Goal: Information Seeking & Learning: Learn about a topic

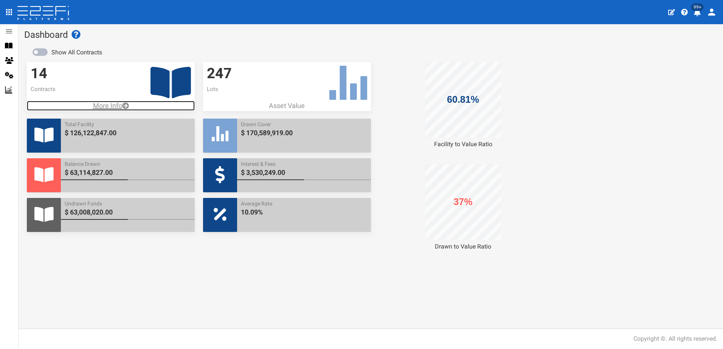
click at [104, 105] on p "More Info" at bounding box center [111, 106] width 168 height 10
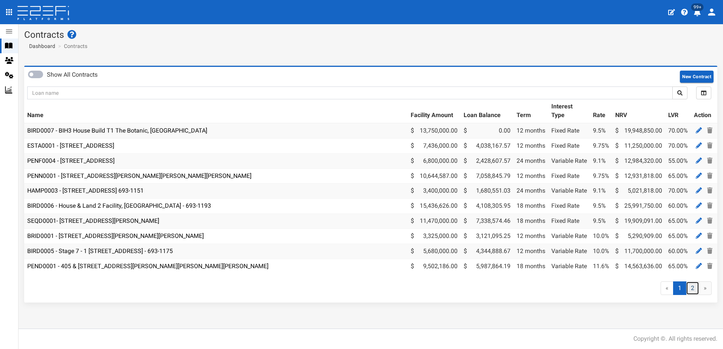
click at [692, 292] on link "2" at bounding box center [692, 289] width 13 height 14
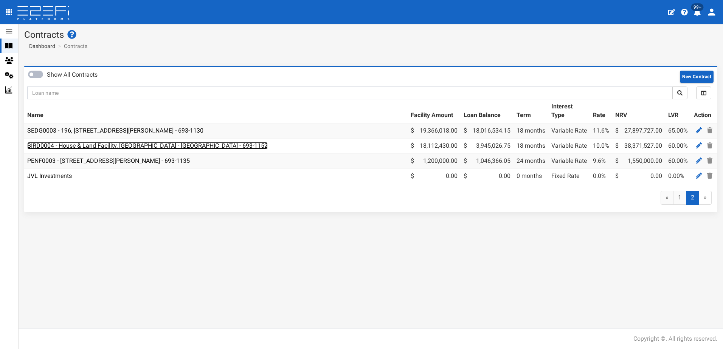
click at [87, 146] on link "BIRD0004 - House & Land Facility, Port Macquarie - VANT02 - 693-1152" at bounding box center [147, 145] width 240 height 7
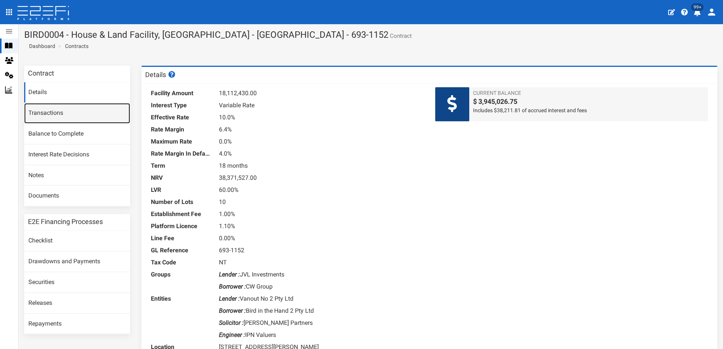
click at [42, 116] on link "Transactions" at bounding box center [77, 113] width 106 height 20
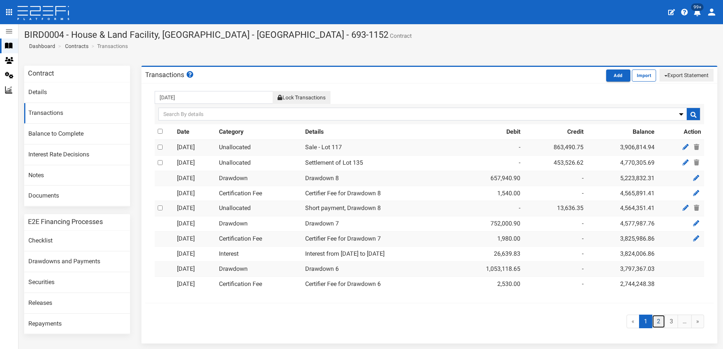
click at [652, 321] on link "2" at bounding box center [658, 322] width 13 height 14
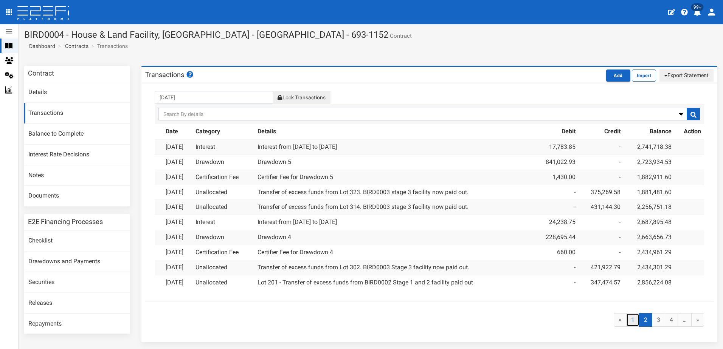
click at [627, 319] on link "1" at bounding box center [632, 320] width 13 height 14
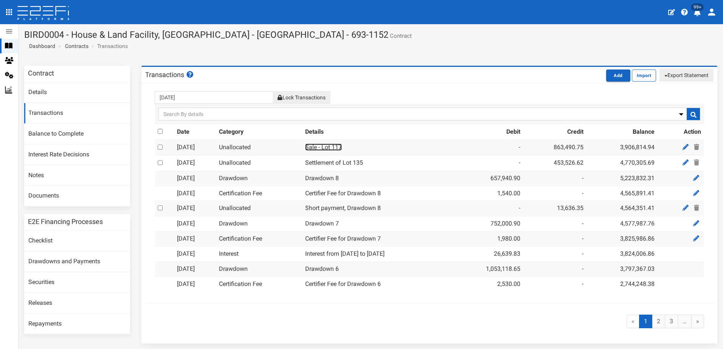
click at [334, 147] on link "Sale - Lot 117" at bounding box center [323, 147] width 37 height 7
click at [332, 162] on link "Settlement of Lot 135" at bounding box center [334, 162] width 58 height 7
click at [44, 304] on link "Releases" at bounding box center [77, 303] width 106 height 20
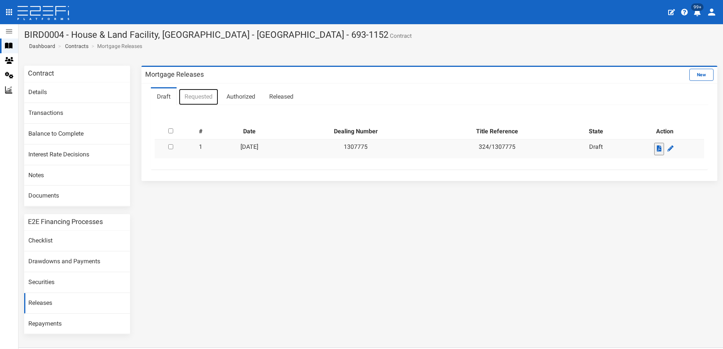
click at [199, 96] on link "Requested" at bounding box center [198, 96] width 40 height 17
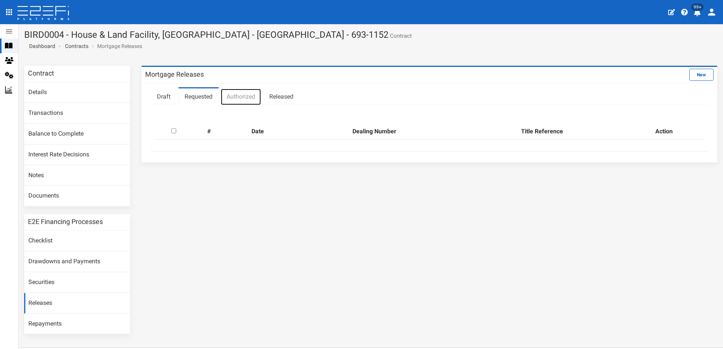
click at [239, 98] on link "Authorized" at bounding box center [240, 96] width 41 height 17
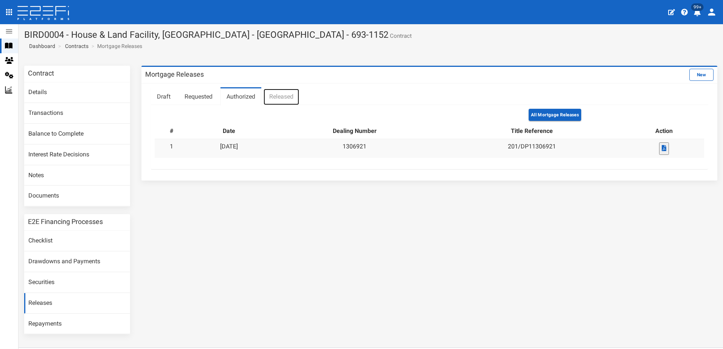
click at [284, 98] on link "Released" at bounding box center [281, 96] width 36 height 17
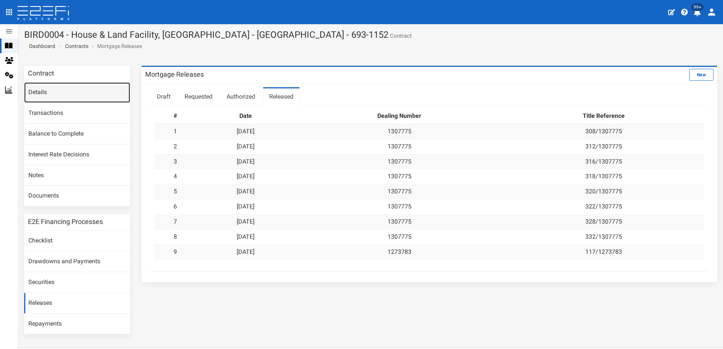
click at [46, 89] on link "Details" at bounding box center [77, 92] width 106 height 20
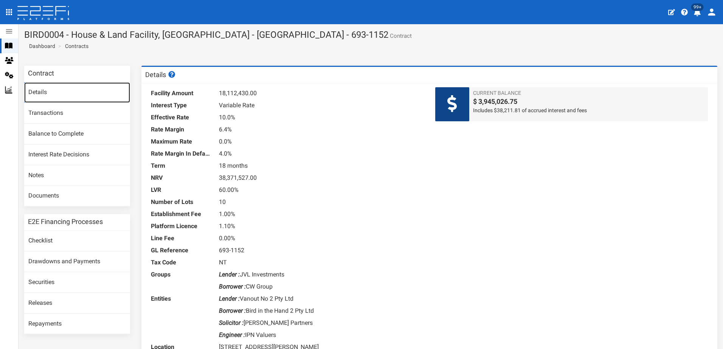
click at [51, 94] on link "Details" at bounding box center [77, 92] width 106 height 20
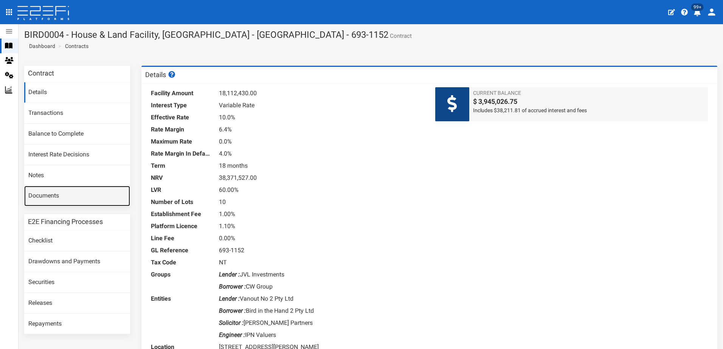
click at [42, 197] on link "Documents" at bounding box center [77, 196] width 106 height 20
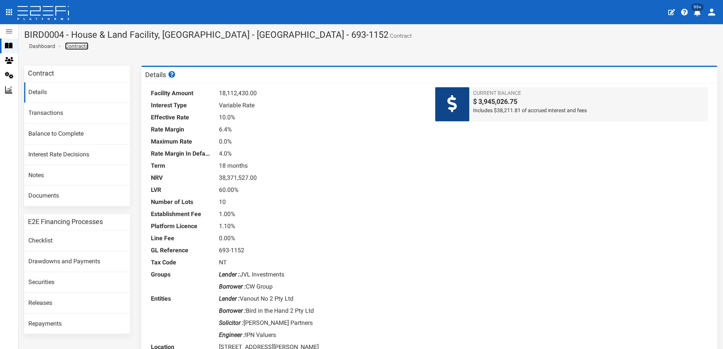
click at [76, 47] on link "Contracts" at bounding box center [76, 46] width 23 height 8
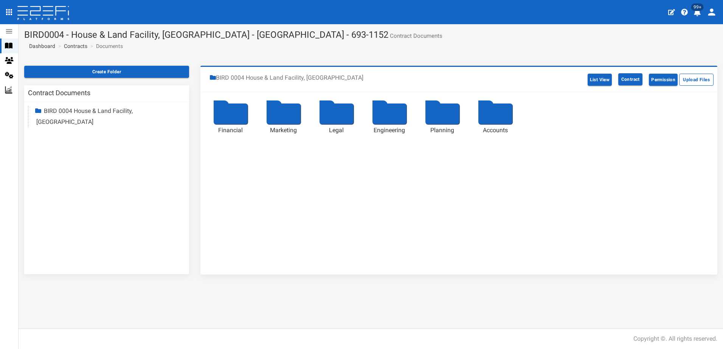
click at [333, 114] on div at bounding box center [336, 114] width 34 height 21
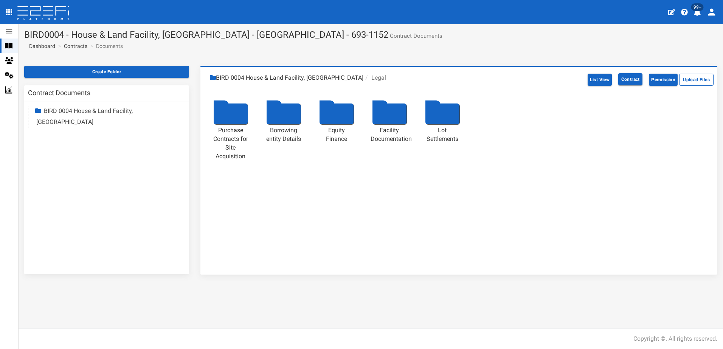
click at [390, 114] on div at bounding box center [389, 114] width 34 height 21
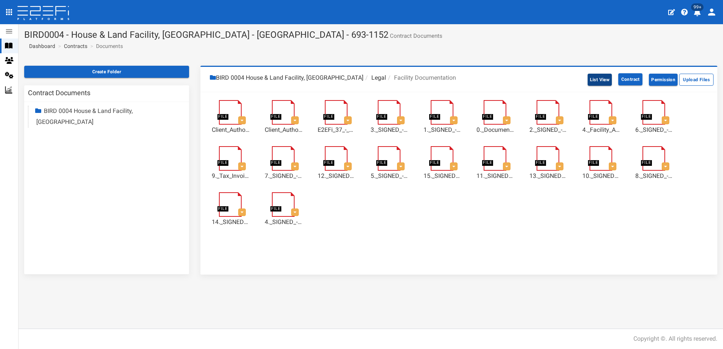
click at [598, 76] on button "List View" at bounding box center [599, 80] width 25 height 12
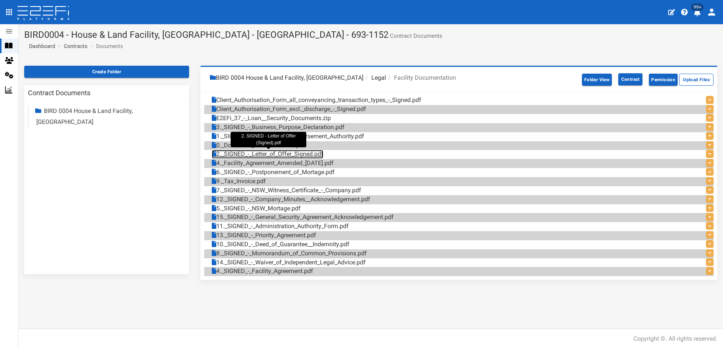
click at [285, 155] on link "2._SIGNED_-_Letter_of_Offer_Signed.pdf" at bounding box center [268, 154] width 112 height 9
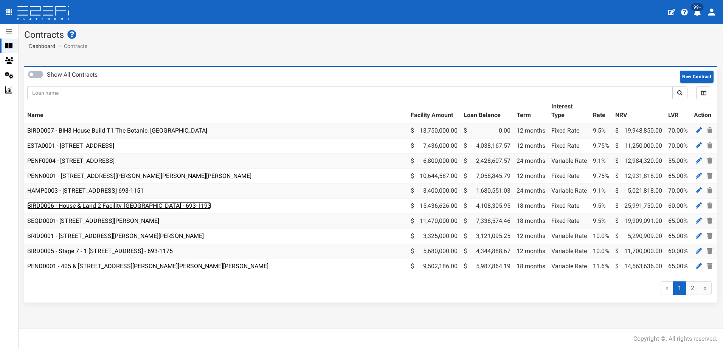
click at [94, 205] on link "BIRD0006 - House & Land 2 Facility, [GEOGRAPHIC_DATA] - 693-1193" at bounding box center [119, 205] width 184 height 7
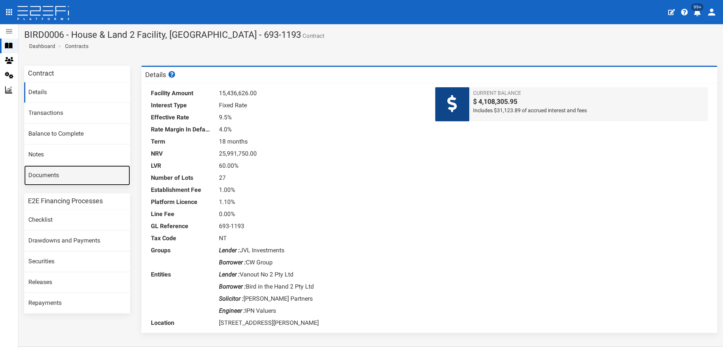
click at [45, 175] on link "Documents" at bounding box center [77, 176] width 106 height 20
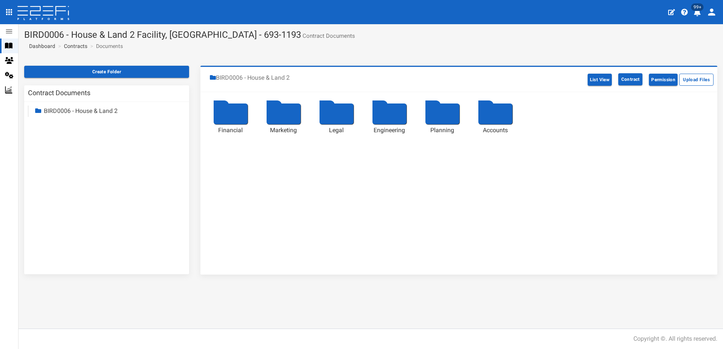
click at [332, 113] on div at bounding box center [336, 114] width 34 height 21
click at [384, 117] on div at bounding box center [389, 114] width 34 height 21
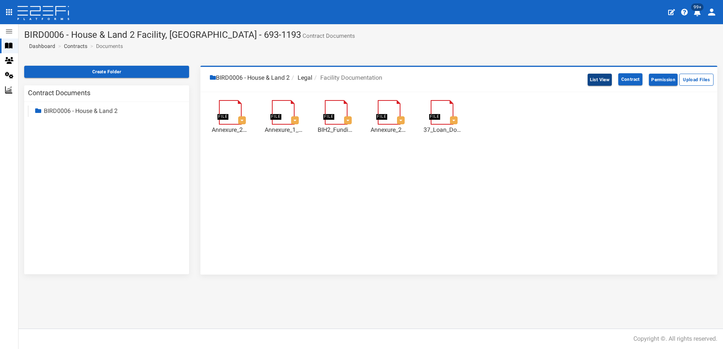
click at [596, 79] on button "List View" at bounding box center [599, 80] width 25 height 12
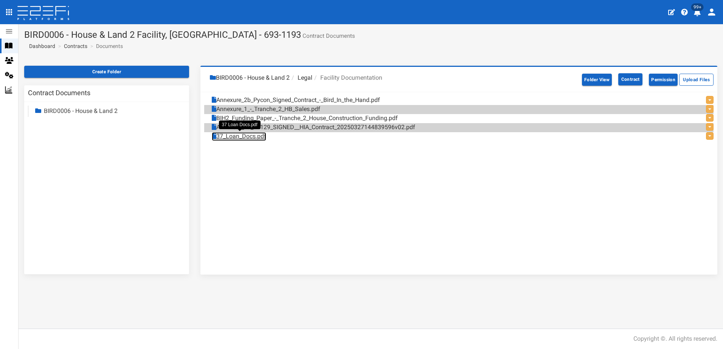
click at [234, 137] on link "37_Loan_Docs.pdf" at bounding box center [239, 136] width 54 height 9
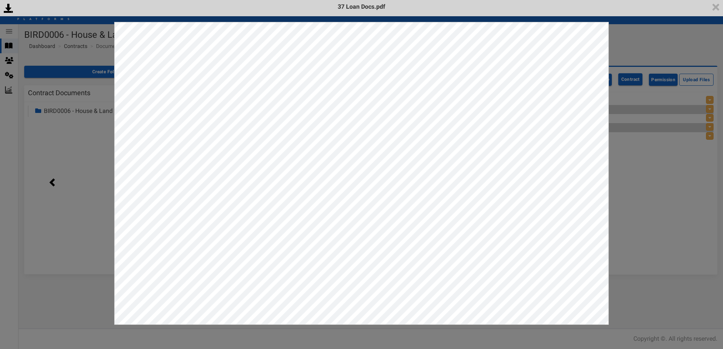
click at [644, 156] on div "<p>Your browser does not support iframes.</p><script type="text/javascript">ale…" at bounding box center [361, 174] width 723 height 349
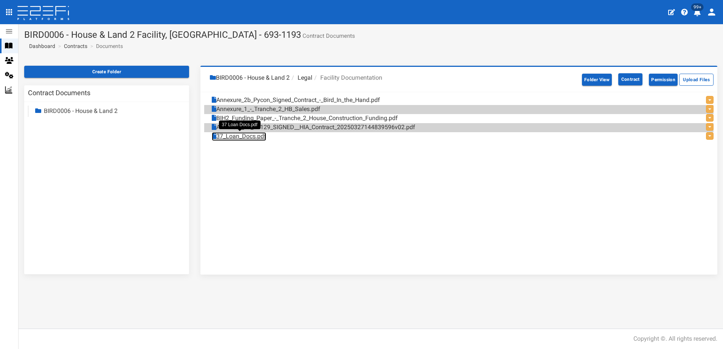
click at [246, 138] on link "37_Loan_Docs.pdf" at bounding box center [239, 136] width 54 height 9
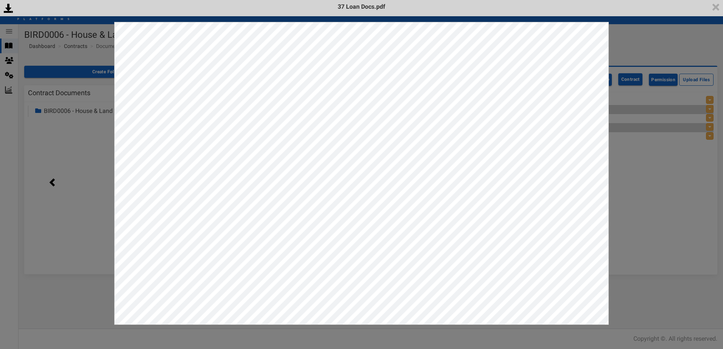
click at [646, 177] on div "<p>Your browser does not support iframes.</p><script type="text/javascript">ale…" at bounding box center [361, 174] width 723 height 349
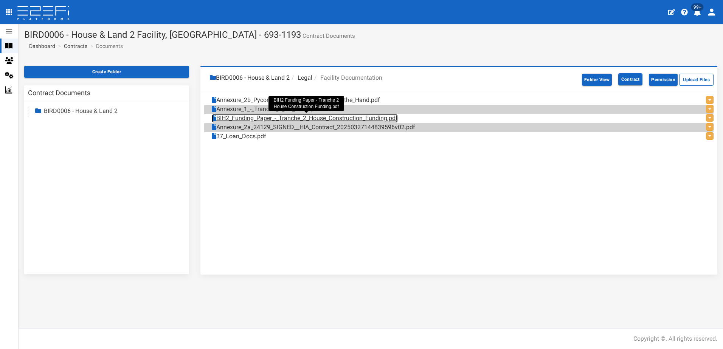
click at [273, 119] on link "BIH2_Funding_Paper_-_Tranche_2_House_Construction_Funding.pdf" at bounding box center [305, 118] width 186 height 9
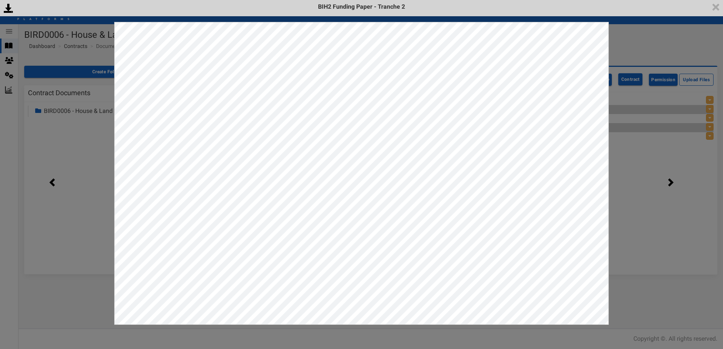
click at [630, 34] on div "<p>Your browser does not support iframes.</p><script type="text/javascript">ale…" at bounding box center [361, 174] width 723 height 349
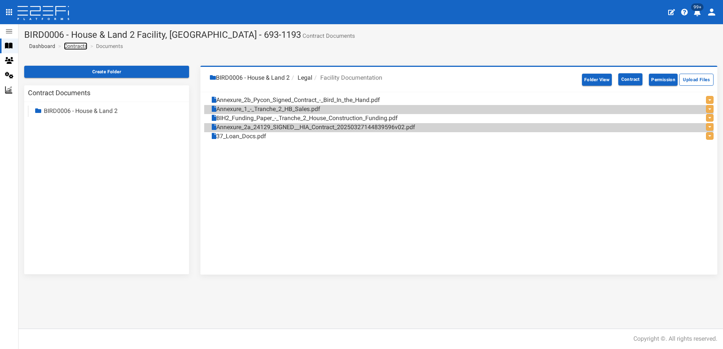
click at [77, 43] on link "Contracts" at bounding box center [75, 46] width 23 height 8
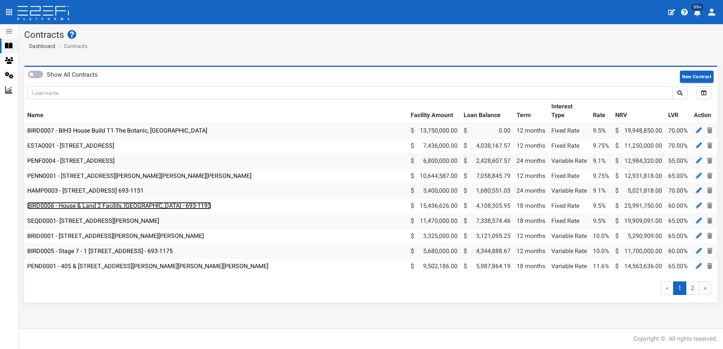
click at [110, 206] on link "BIRD0006 - House & Land 2 Facility, [GEOGRAPHIC_DATA] - 693-1193" at bounding box center [119, 205] width 184 height 7
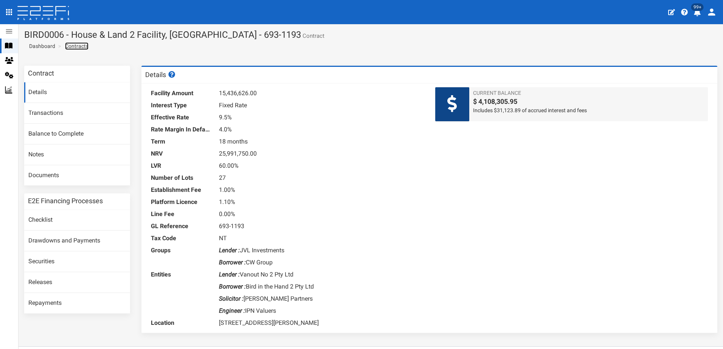
click at [76, 47] on link "Contracts" at bounding box center [76, 46] width 23 height 8
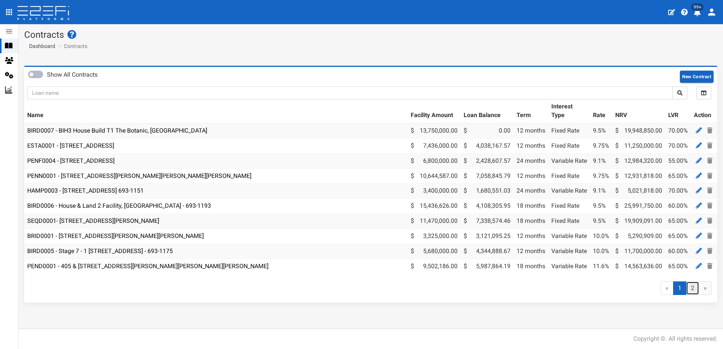
click at [690, 292] on link "2" at bounding box center [692, 289] width 13 height 14
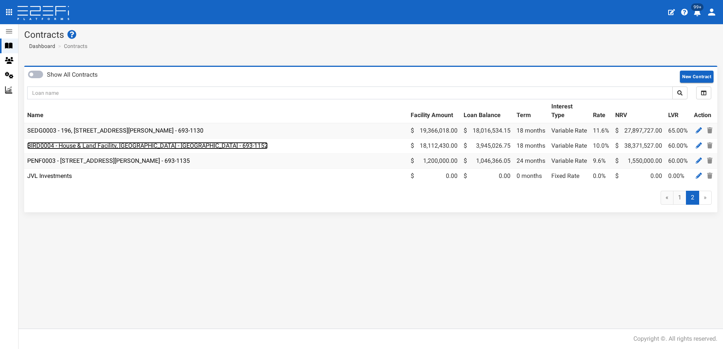
click at [122, 144] on link "BIRD0004 - House & Land Facility, [GEOGRAPHIC_DATA] - [GEOGRAPHIC_DATA] - 693-1…" at bounding box center [147, 145] width 240 height 7
